Goal: Register for event/course

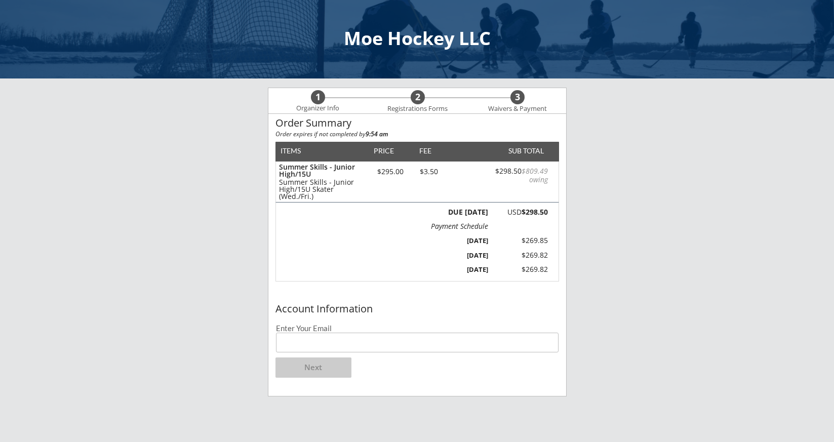
click at [397, 346] on input "email" at bounding box center [417, 343] width 283 height 20
type input "[EMAIL_ADDRESS][DOMAIN_NAME]"
click at [326, 369] on button "Next" at bounding box center [314, 368] width 76 height 20
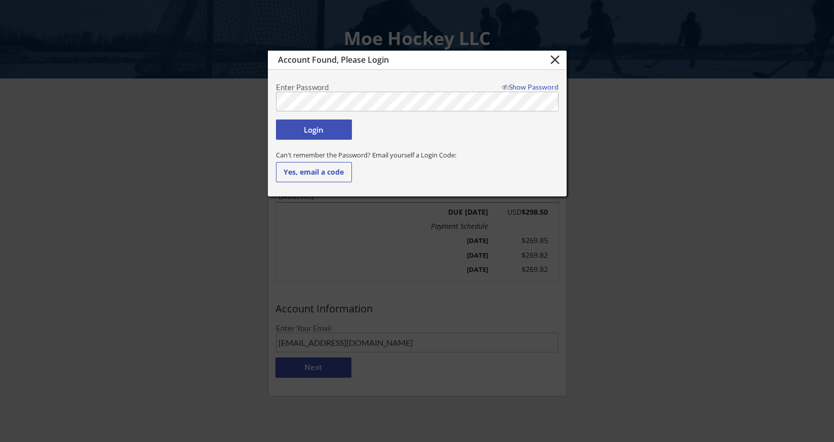
click at [337, 130] on button "Login" at bounding box center [314, 130] width 76 height 20
click at [328, 131] on button "Login" at bounding box center [314, 130] width 76 height 20
click at [548, 86] on div "Show Password" at bounding box center [528, 87] width 61 height 7
click at [332, 130] on button "Login" at bounding box center [314, 130] width 76 height 20
click at [216, 100] on body "Moe Hockey LLC 1 Organizer Info 2 Registrations Forms 3 Waivers & Payment Order…" at bounding box center [417, 221] width 834 height 442
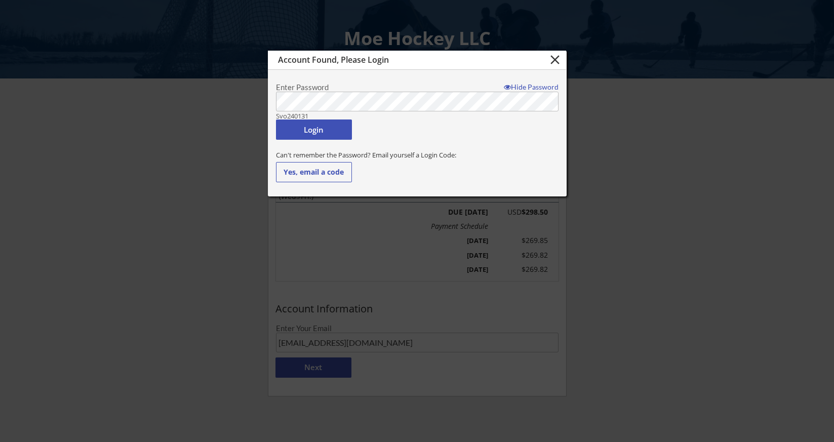
click at [330, 140] on div "Login" at bounding box center [417, 132] width 283 height 25
click at [337, 130] on button "Login" at bounding box center [314, 130] width 76 height 20
click at [320, 172] on button "Yes, email a code" at bounding box center [314, 172] width 76 height 20
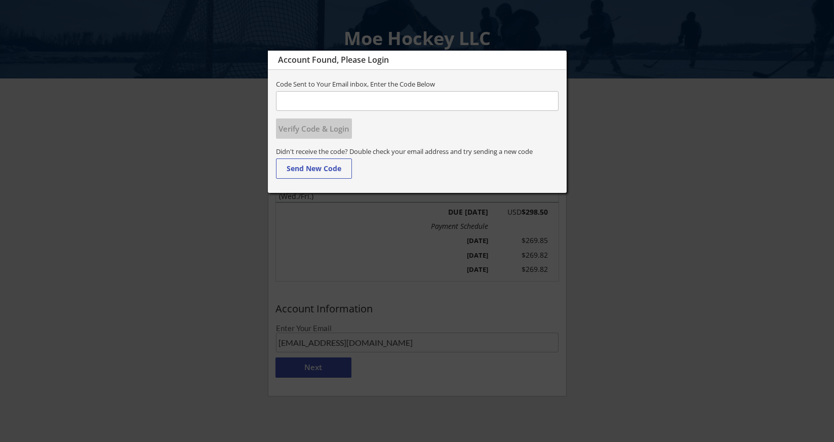
click at [470, 101] on input "input" at bounding box center [417, 101] width 283 height 20
type input "177699"
click at [336, 125] on button "Verify Code & Login" at bounding box center [314, 129] width 76 height 20
click at [339, 133] on button "Verify Code & Login" at bounding box center [314, 129] width 76 height 20
click at [402, 105] on input "input" at bounding box center [417, 101] width 283 height 20
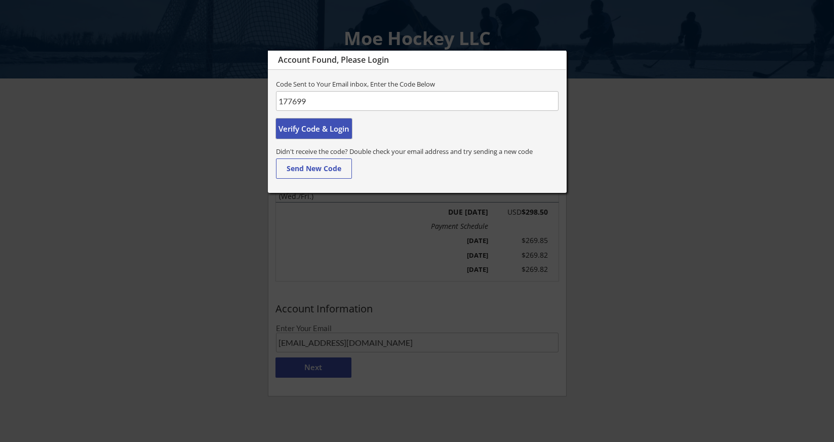
click at [334, 128] on button "Verify Code & Login" at bounding box center [314, 129] width 76 height 20
click at [332, 127] on button "Verify Code & Login" at bounding box center [314, 129] width 76 height 20
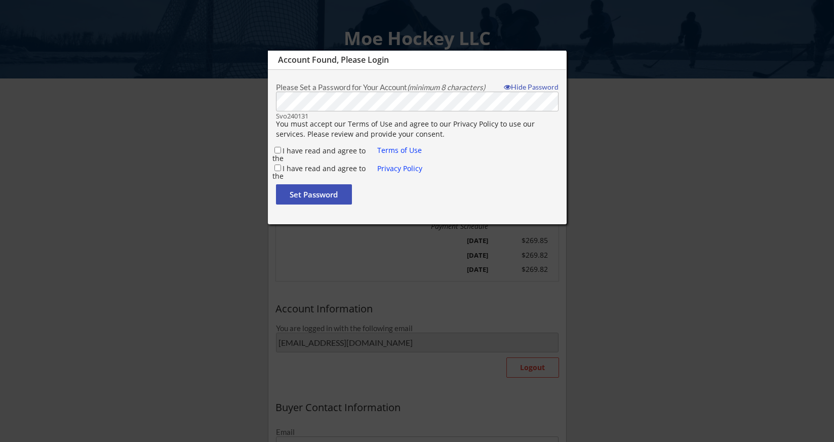
type input "[PERSON_NAME]"
click at [278, 153] on input "I have read and agree to the" at bounding box center [278, 150] width 7 height 7
checkbox input "true"
click at [276, 172] on div "I have read and agree to the" at bounding box center [325, 168] width 105 height 11
click at [324, 199] on button "Set Password" at bounding box center [314, 194] width 76 height 20
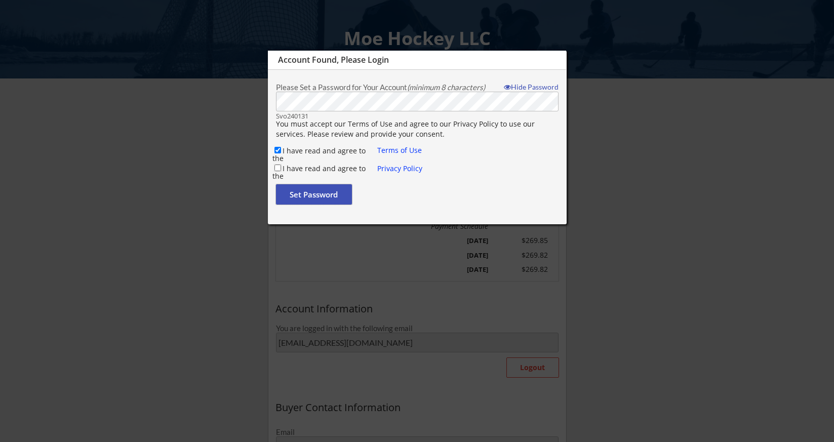
click at [277, 167] on input "I have read and agree to the" at bounding box center [278, 168] width 7 height 7
checkbox input "true"
click at [303, 193] on button "Set Password" at bounding box center [314, 194] width 76 height 20
type input "[EMAIL_ADDRESS][DOMAIN_NAME]"
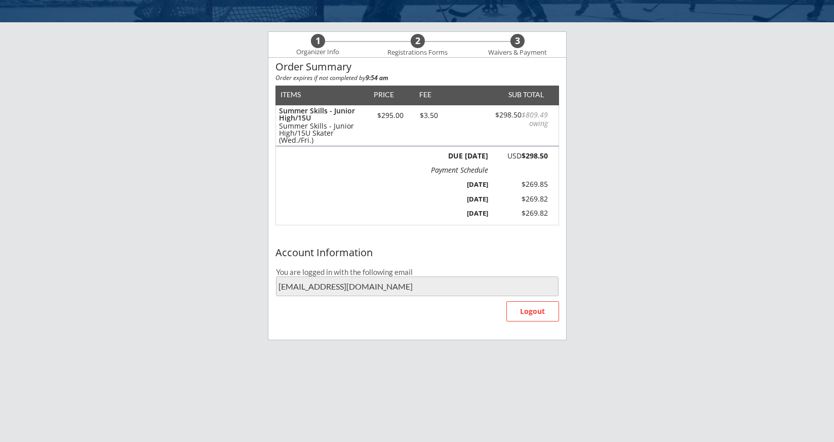
scroll to position [65, 0]
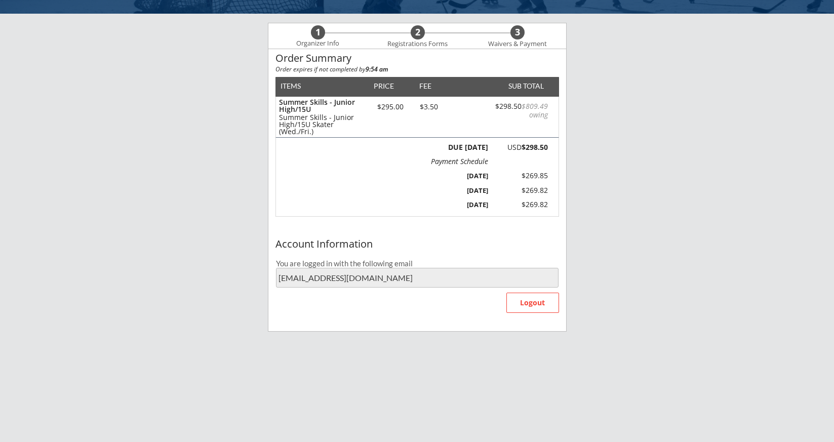
click at [462, 264] on div "You are logged in with the following email" at bounding box center [417, 264] width 283 height 8
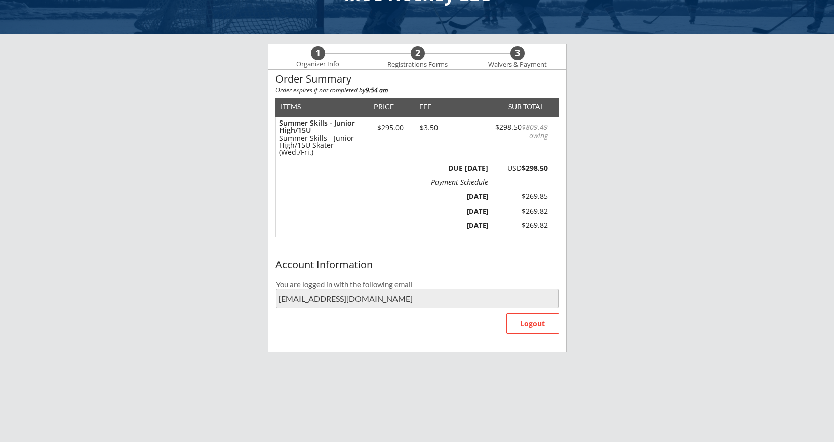
scroll to position [45, 0]
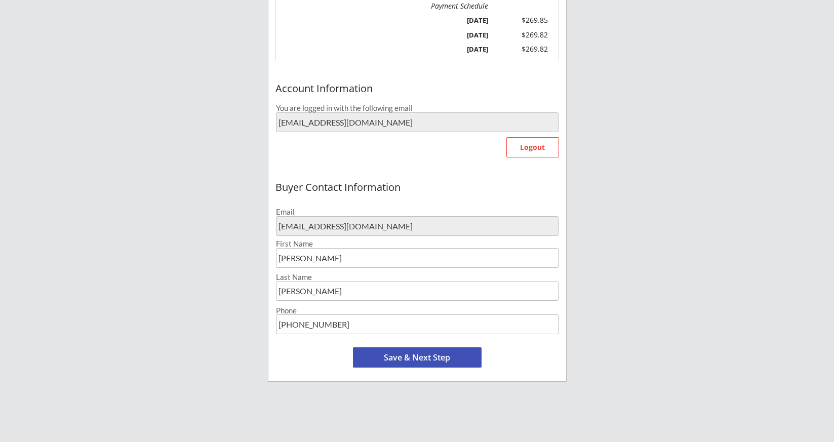
scroll to position [225, 0]
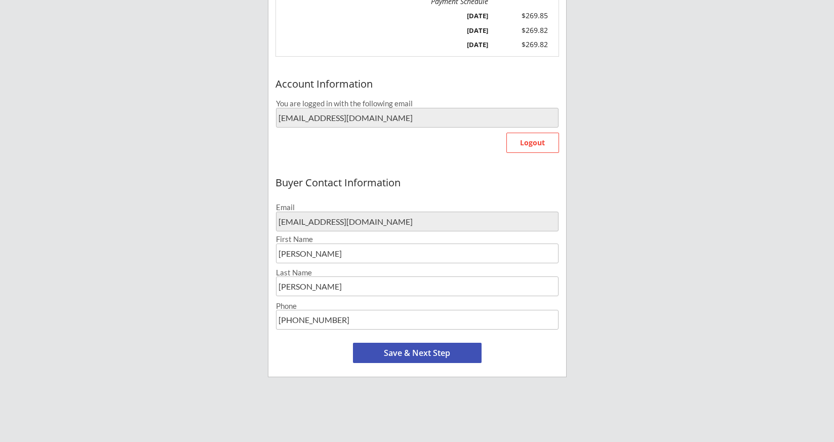
click at [428, 354] on button "Save & Next Step" at bounding box center [417, 353] width 129 height 20
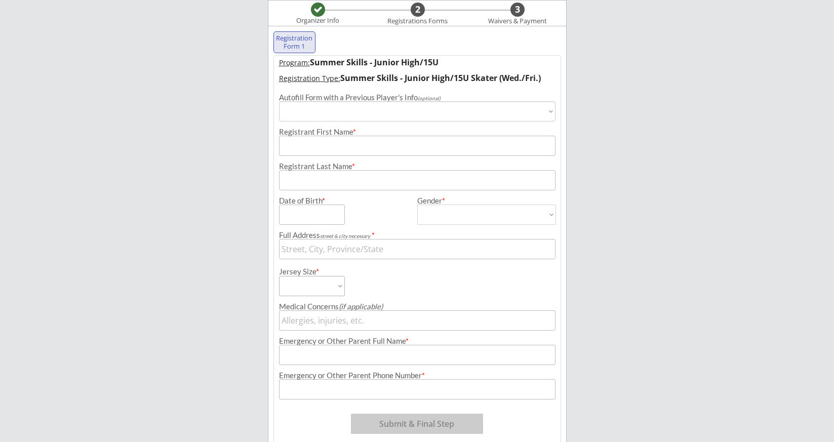
scroll to position [78, 0]
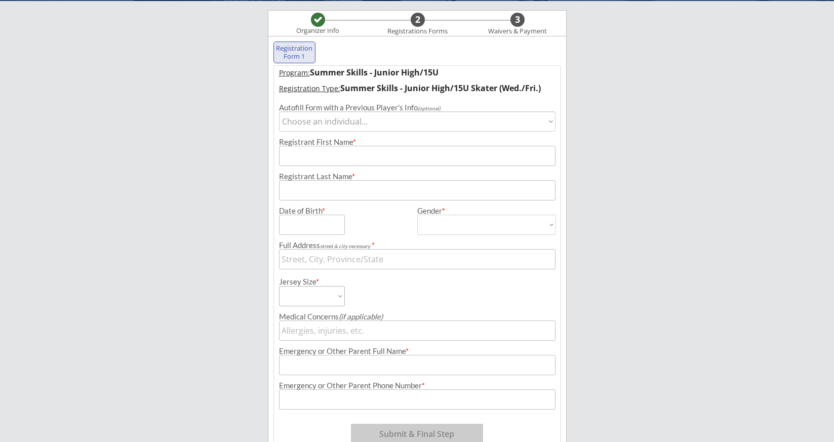
click at [400, 123] on select "Choose an individual... [PERSON_NAME]" at bounding box center [417, 121] width 277 height 20
select select ""1348695171700984260__LOOKUP__1748783216068x592667619500228600""
click at [279, 111] on select "Choose an individual... [PERSON_NAME]" at bounding box center [417, 121] width 277 height 20
type input "Raeya"
type input "[PERSON_NAME]"
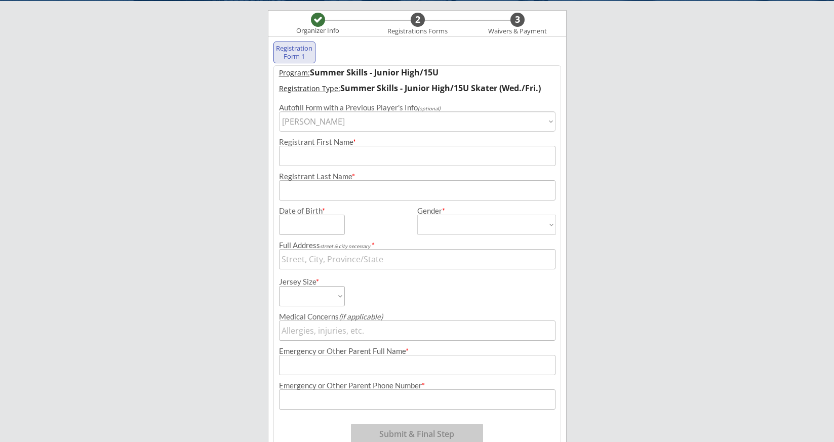
type input "[DATE]"
type input "Chaska, MN 55318, [GEOGRAPHIC_DATA]"
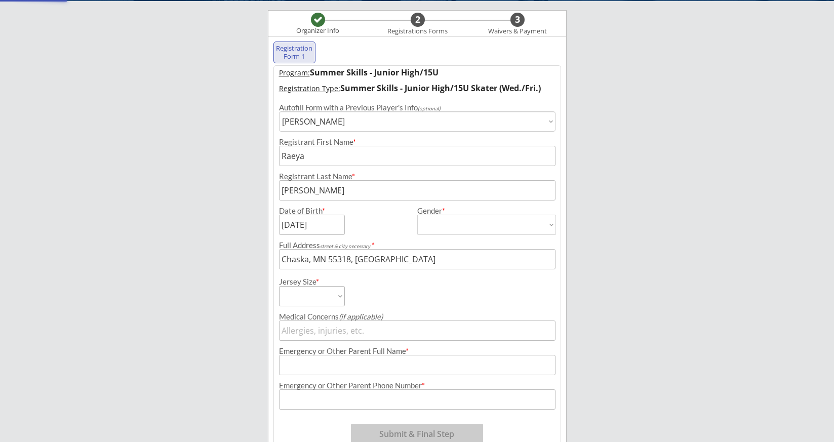
type input "[DEMOGRAPHIC_DATA]"
select select ""[DEMOGRAPHIC_DATA]""
type input "[PERSON_NAME]"
type input "[PHONE_NUMBER]"
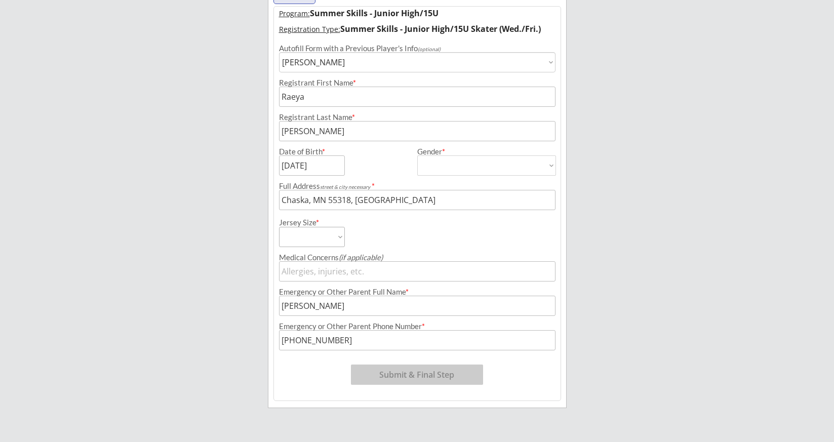
scroll to position [138, 0]
click at [341, 236] on select "Adult Small Adult Medium Adult Large Adult Goalie Cut Intermediate Goalie Cut" at bounding box center [312, 236] width 66 height 20
select select ""Adult Small""
click at [279, 226] on select "Adult Small Adult Medium Adult Large Adult Goalie Cut Intermediate Goalie Cut" at bounding box center [312, 236] width 66 height 20
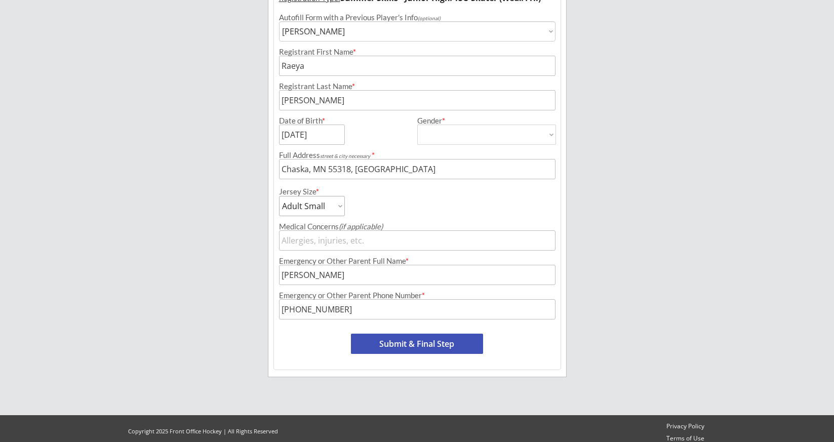
scroll to position [175, 0]
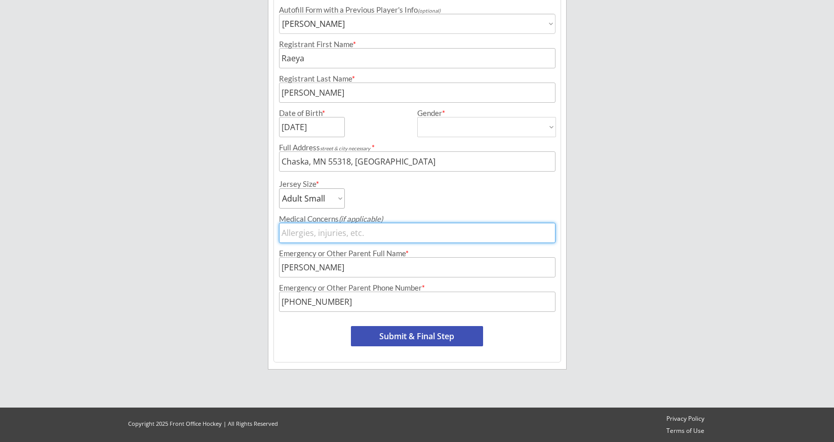
click at [400, 233] on input "input" at bounding box center [417, 233] width 277 height 20
type input "None"
click at [411, 337] on button "Submit & Final Step" at bounding box center [417, 336] width 132 height 20
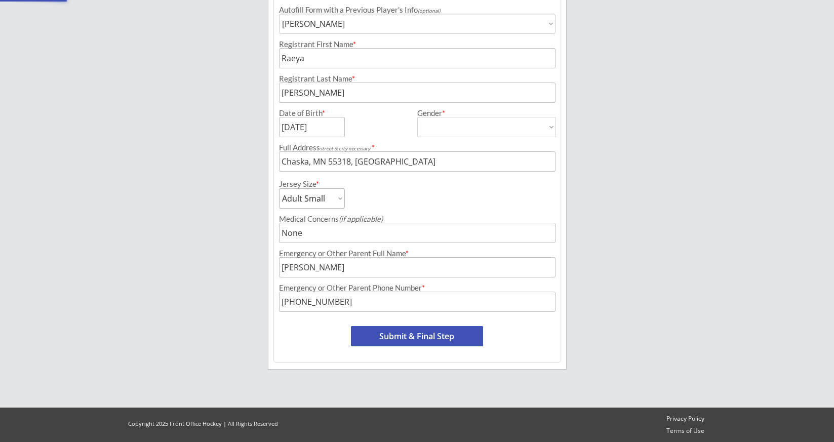
select select ""Yes, use this card""
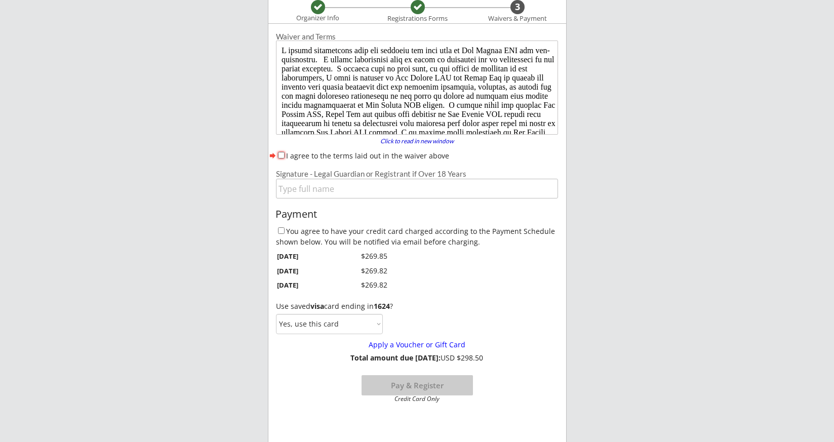
scroll to position [88, 0]
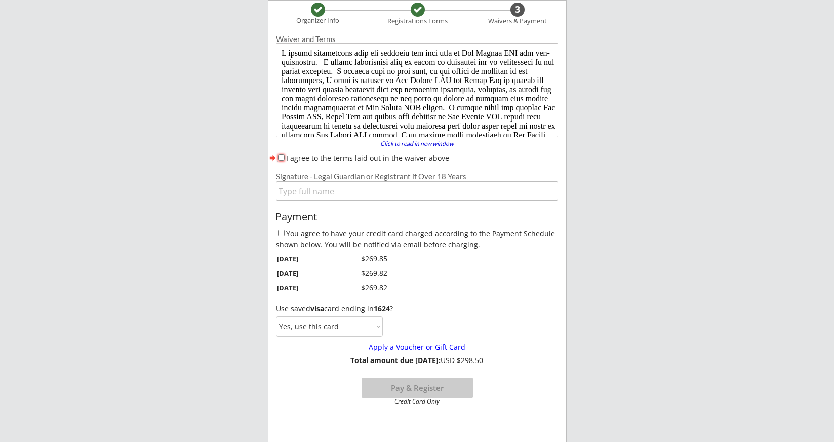
click at [279, 157] on input "I agree to the terms laid out in the waiver above" at bounding box center [281, 158] width 7 height 7
checkbox input "true"
click at [302, 192] on input "input" at bounding box center [417, 191] width 282 height 20
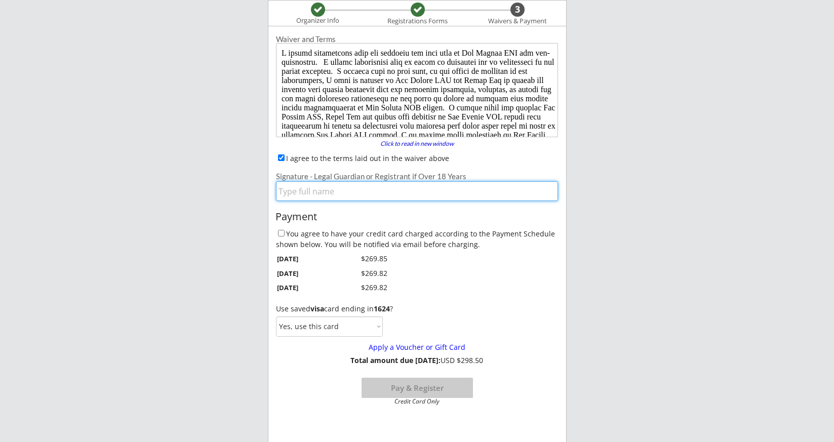
type input "[PERSON_NAME]"
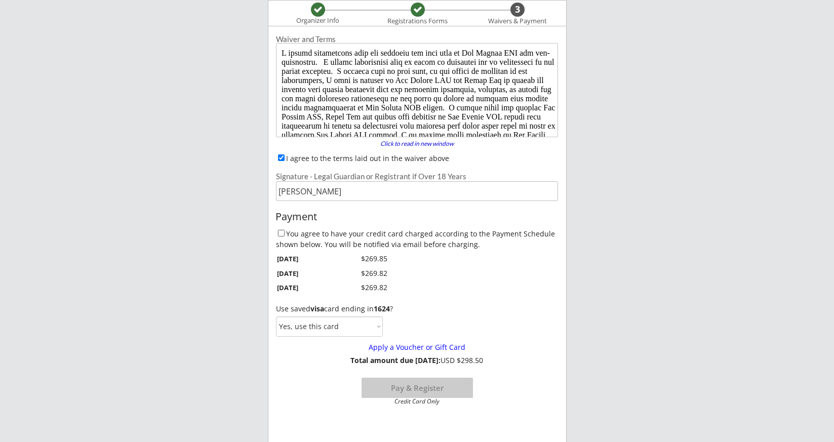
click at [282, 233] on input "You agree to have your credit card charged according to the Payment Schedule sh…" at bounding box center [281, 233] width 7 height 7
checkbox input "true"
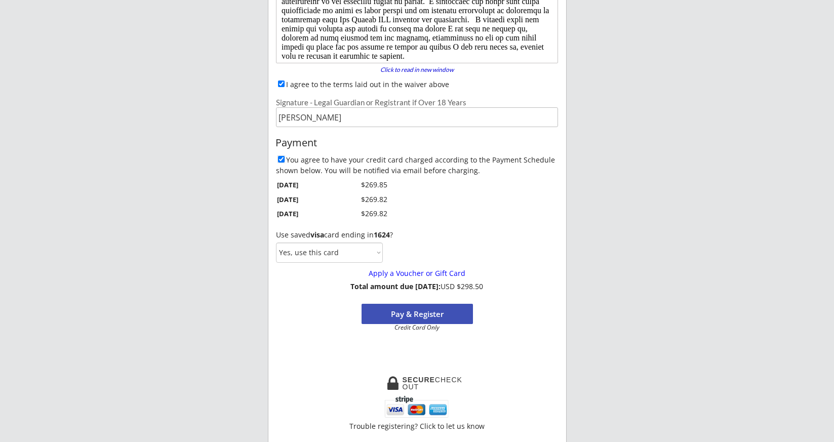
scroll to position [164, 0]
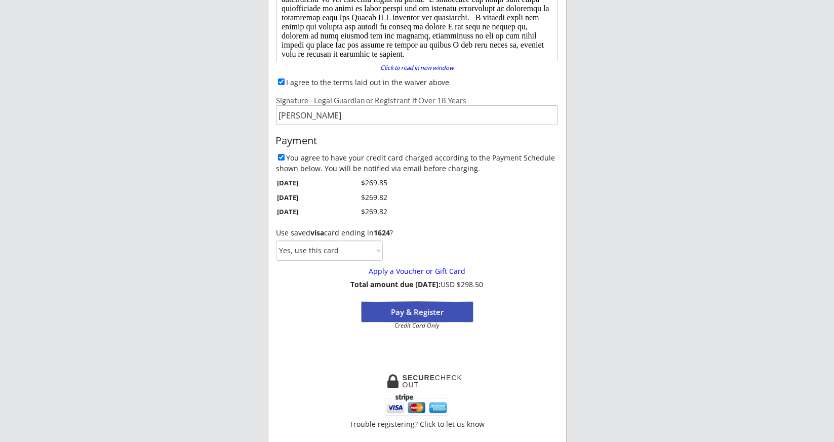
click at [433, 308] on button "Pay & Register" at bounding box center [417, 312] width 111 height 20
